Goal: Task Accomplishment & Management: Use online tool/utility

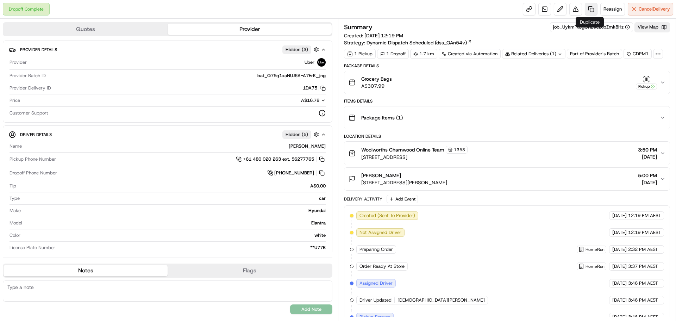
click at [587, 8] on link at bounding box center [591, 9] width 13 height 13
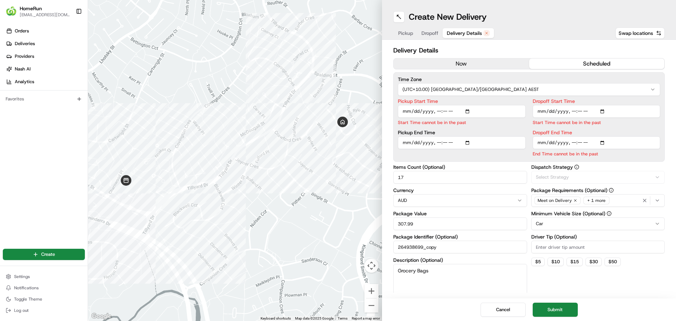
click at [472, 33] on span "Delivery Details" at bounding box center [464, 33] width 35 height 7
click at [462, 64] on button "now" at bounding box center [462, 63] width 136 height 11
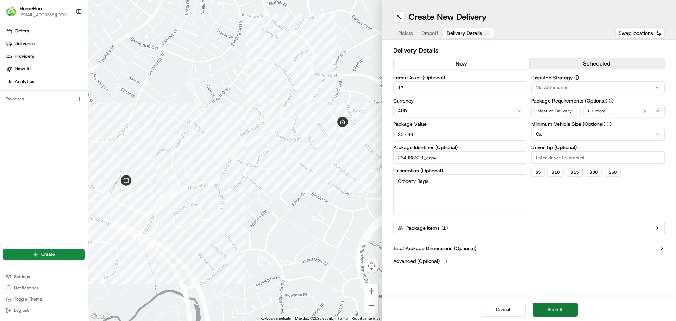
click at [560, 309] on button "Submit" at bounding box center [555, 309] width 45 height 14
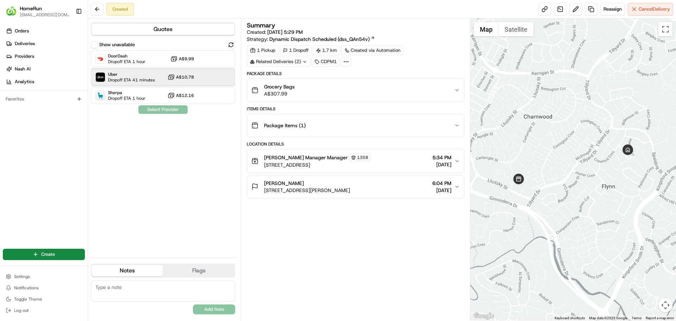
click at [145, 81] on span "Dropoff ETA 41 minutes" at bounding box center [131, 80] width 47 height 6
click at [162, 112] on button "Assign Provider" at bounding box center [163, 109] width 50 height 8
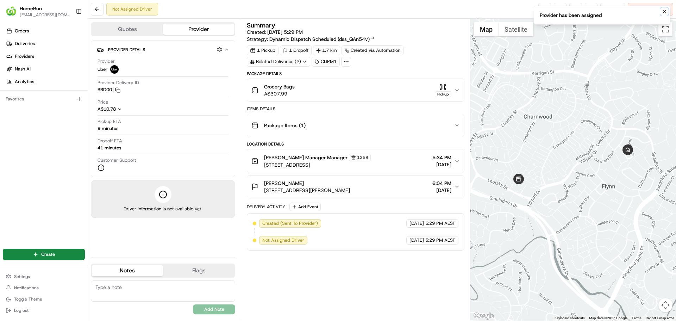
click at [663, 11] on icon "Notifications (F8)" at bounding box center [664, 12] width 6 height 6
click at [541, 9] on link at bounding box center [544, 9] width 13 height 13
